Goal: Information Seeking & Learning: Check status

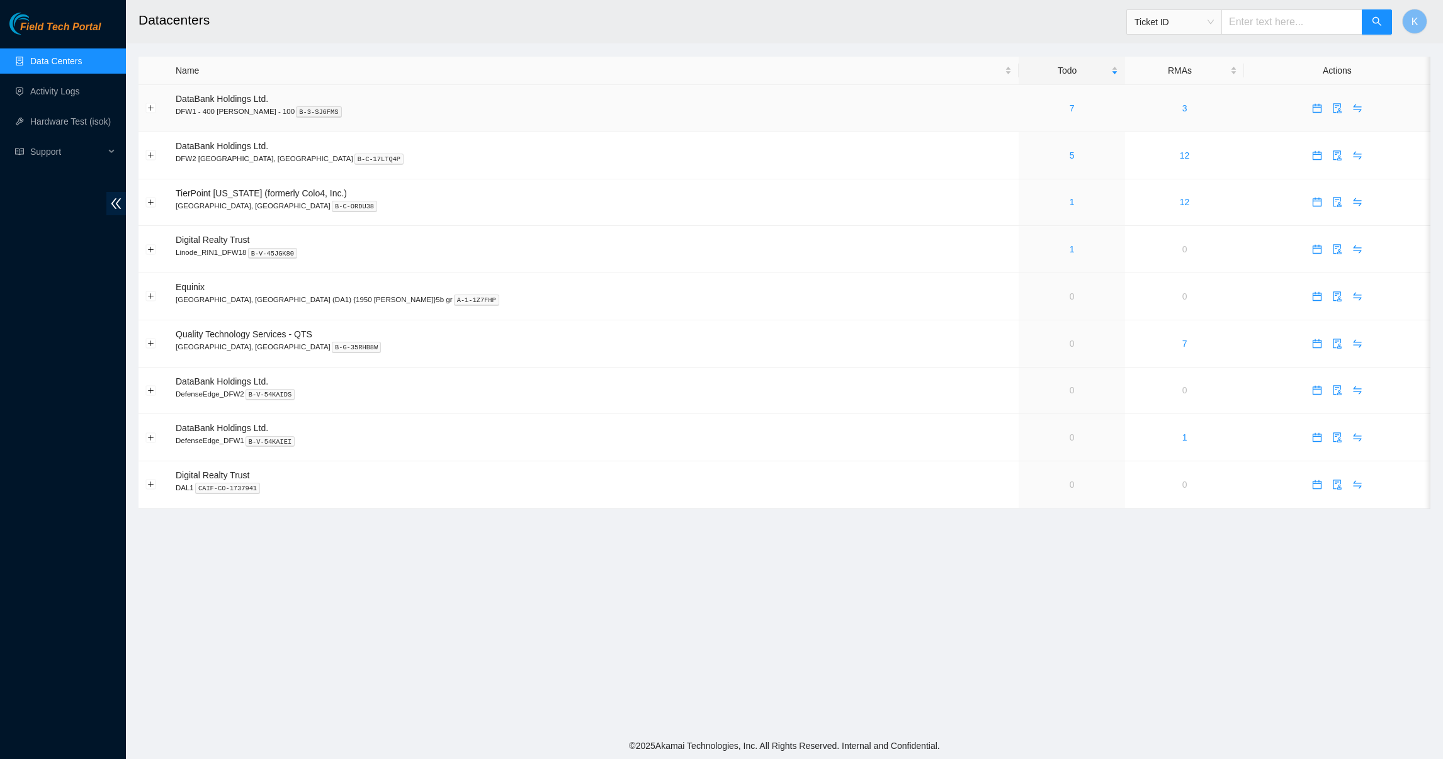
click at [1026, 103] on div "7" at bounding box center [1072, 108] width 93 height 14
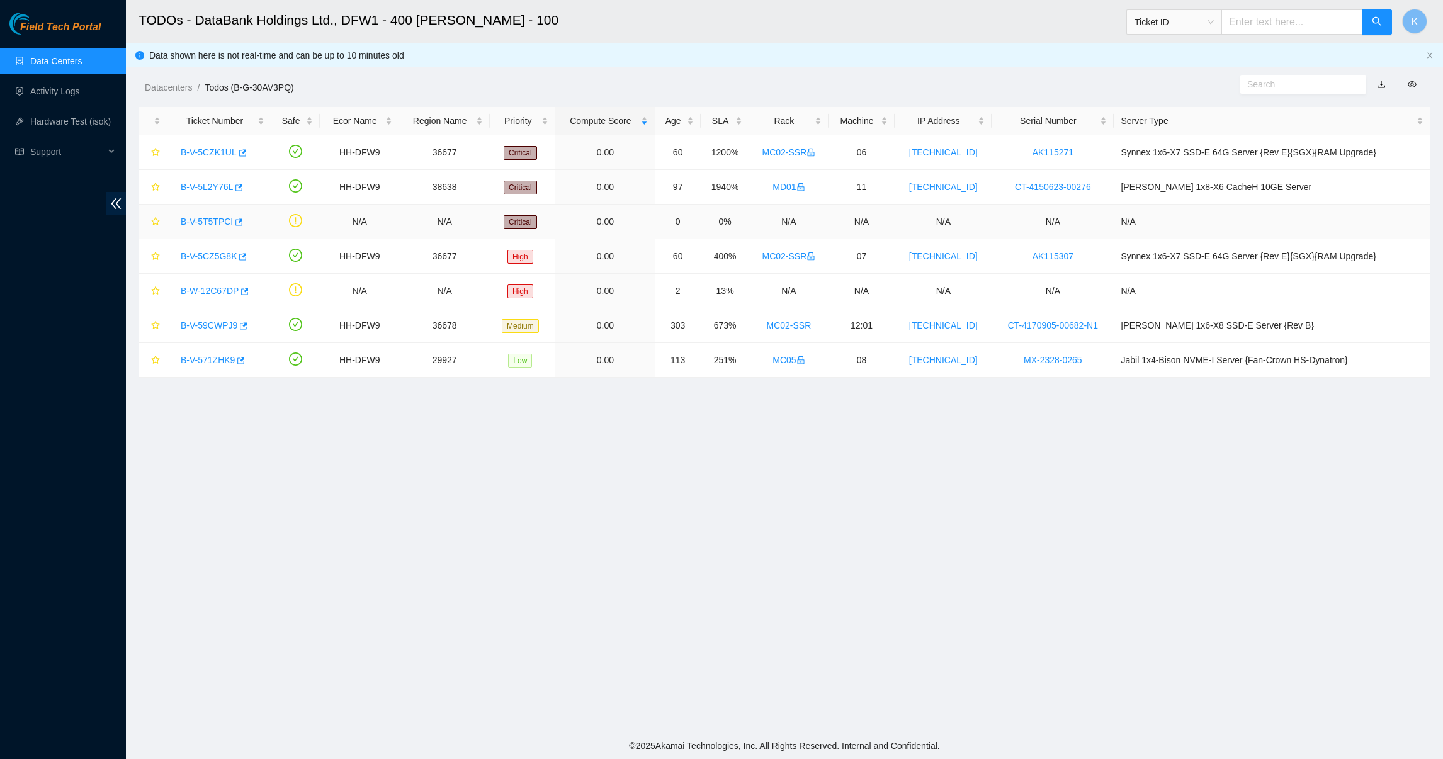
click at [215, 220] on link "B-V-5T5TPCI" at bounding box center [207, 222] width 52 height 10
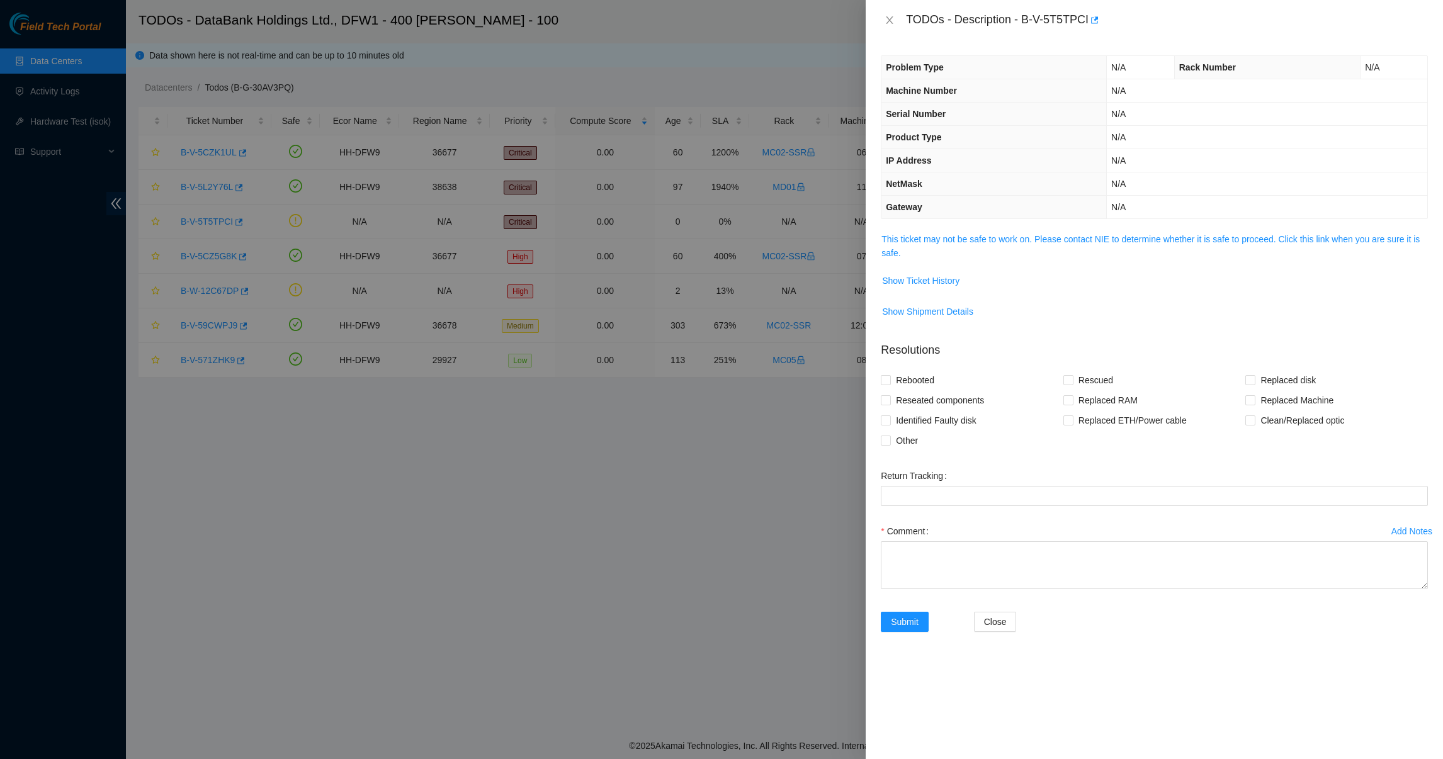
click at [916, 251] on span "This ticket may not be safe to work on. Please contact NIE to determine whether…" at bounding box center [1155, 246] width 546 height 28
click at [916, 247] on span "This ticket may not be safe to work on. Please contact NIE to determine whether…" at bounding box center [1155, 246] width 546 height 28
click at [919, 247] on span "This ticket may not be safe to work on. Please contact NIE to determine whether…" at bounding box center [1155, 246] width 546 height 28
click at [923, 247] on span "This ticket may not be safe to work on. Please contact NIE to determine whether…" at bounding box center [1155, 246] width 546 height 28
click at [926, 247] on span "This ticket may not be safe to work on. Please contact NIE to determine whether…" at bounding box center [1155, 246] width 546 height 28
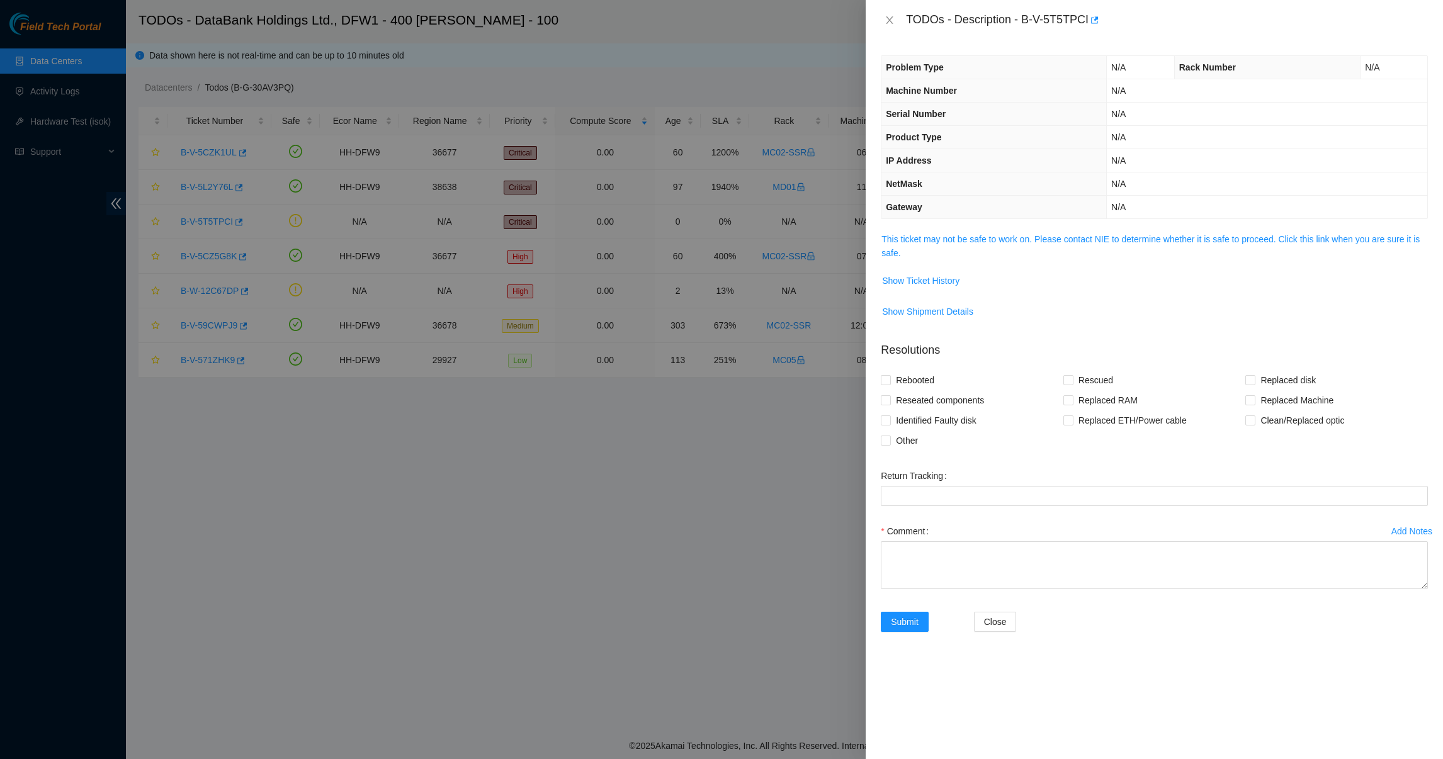
click at [928, 247] on span "This ticket may not be safe to work on. Please contact NIE to determine whether…" at bounding box center [1155, 246] width 546 height 28
drag, startPoint x: 928, startPoint y: 247, endPoint x: 939, endPoint y: 235, distance: 16.9
click at [939, 235] on link "This ticket may not be safe to work on. Please contact NIE to determine whether…" at bounding box center [1151, 246] width 538 height 24
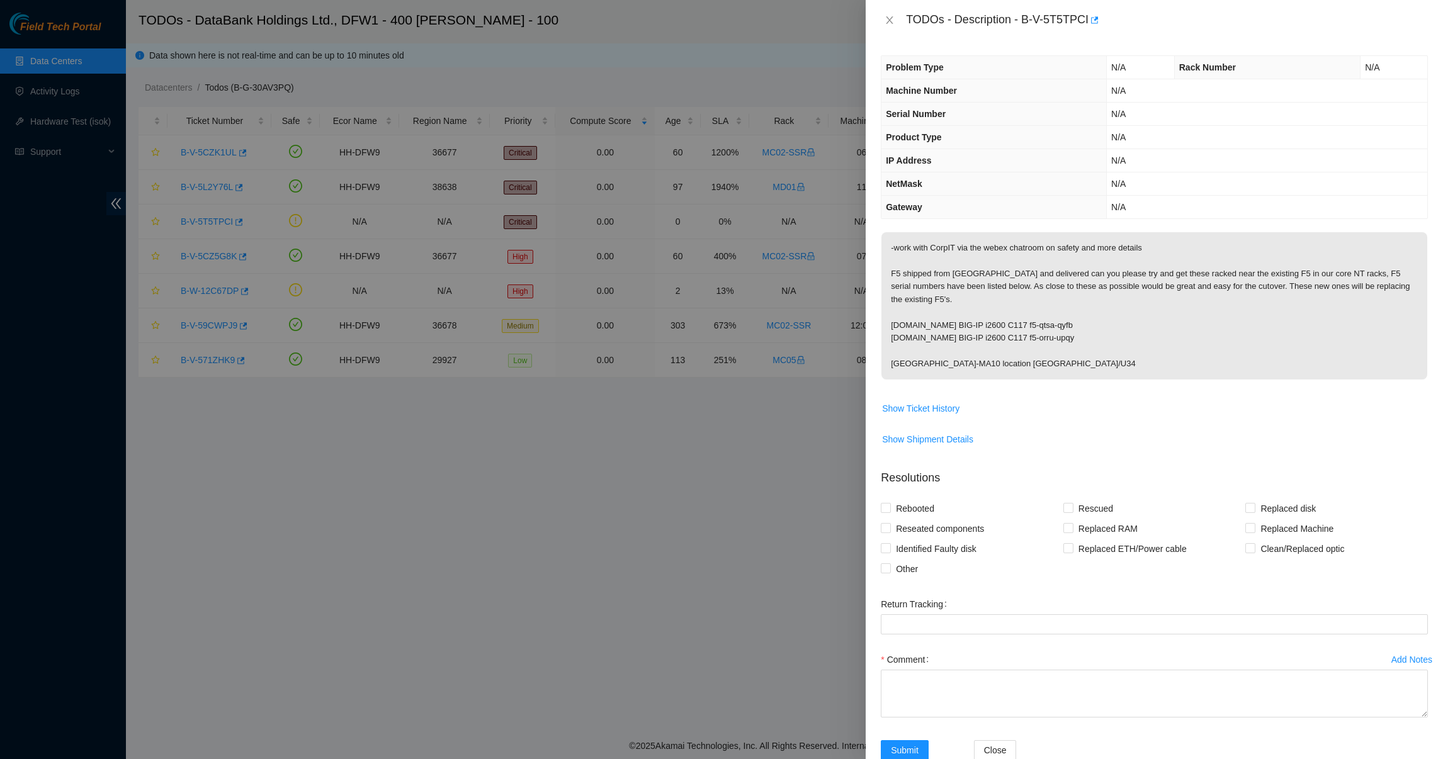
click at [919, 312] on p "-work with CorpIT via the webex chatroom on safety and more details F5 shipped …" at bounding box center [1155, 305] width 546 height 147
click at [890, 17] on icon "close" at bounding box center [890, 20] width 10 height 10
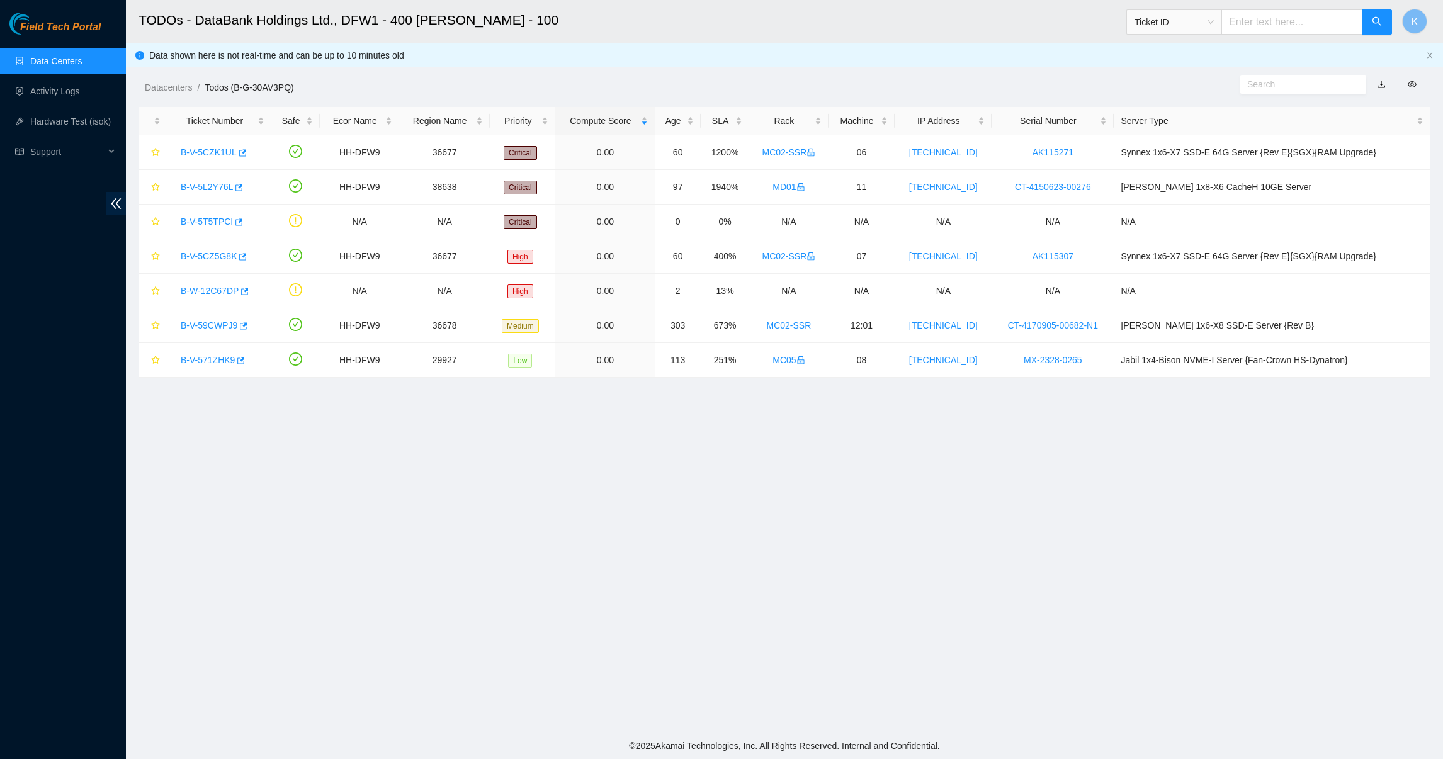
click at [562, 447] on main "TODOs - DataBank Holdings Ltd., DFW1 - 400 [PERSON_NAME] - 100 Ticket ID K Data…" at bounding box center [784, 366] width 1317 height 733
click at [58, 62] on link "Data Centers" at bounding box center [56, 61] width 52 height 10
